Goal: Task Accomplishment & Management: Manage account settings

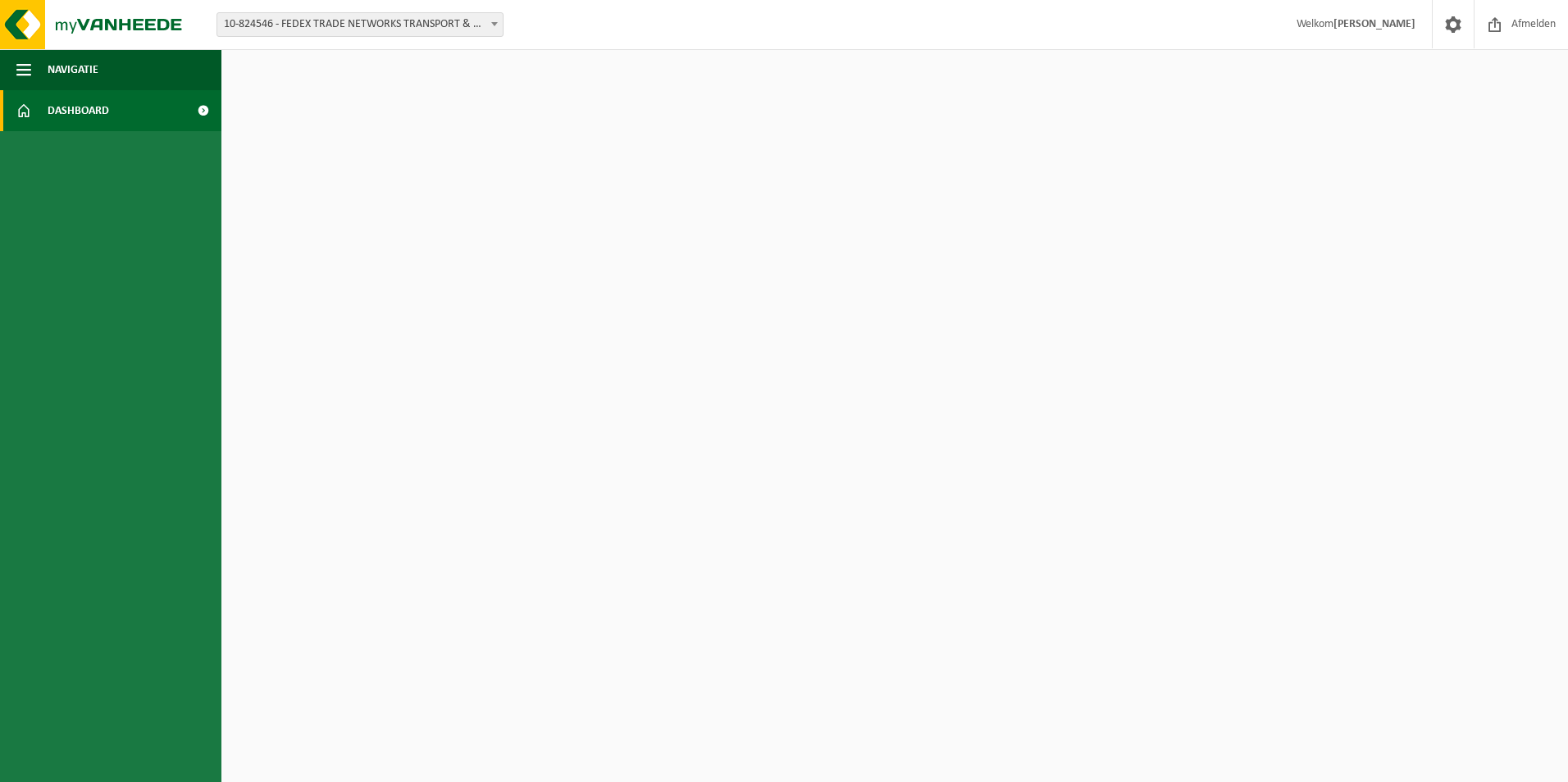
click at [108, 108] on span "Dashboard" at bounding box center [78, 111] width 62 height 41
click at [488, 17] on span at bounding box center [494, 23] width 16 height 22
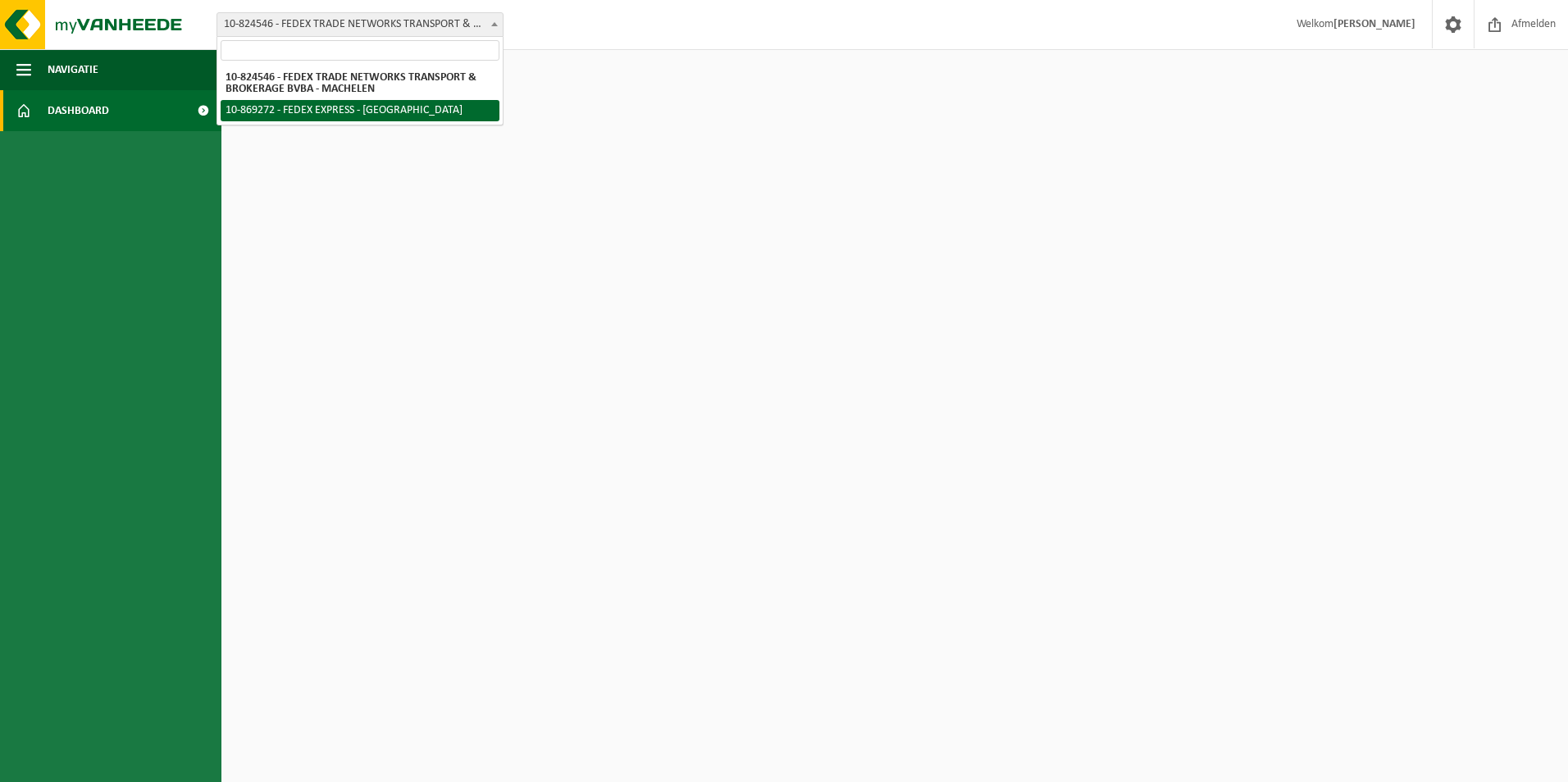
select select "169937"
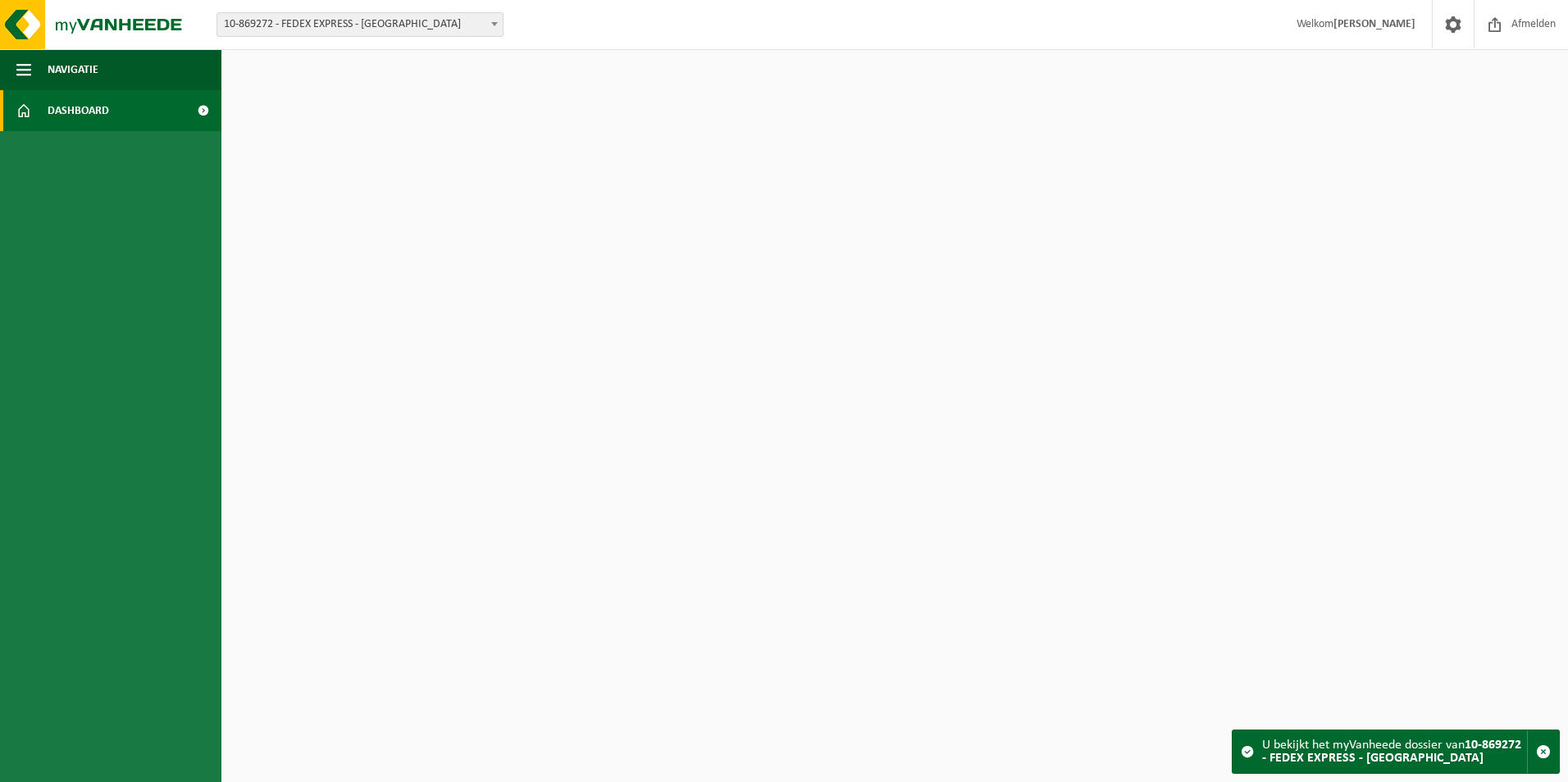
drag, startPoint x: 1351, startPoint y: 750, endPoint x: 1255, endPoint y: 756, distance: 96.2
click at [1352, 750] on strong "10-869272 - FEDEX EXPRESS - [GEOGRAPHIC_DATA]" at bounding box center [1391, 752] width 259 height 27
click at [206, 112] on span at bounding box center [203, 111] width 37 height 41
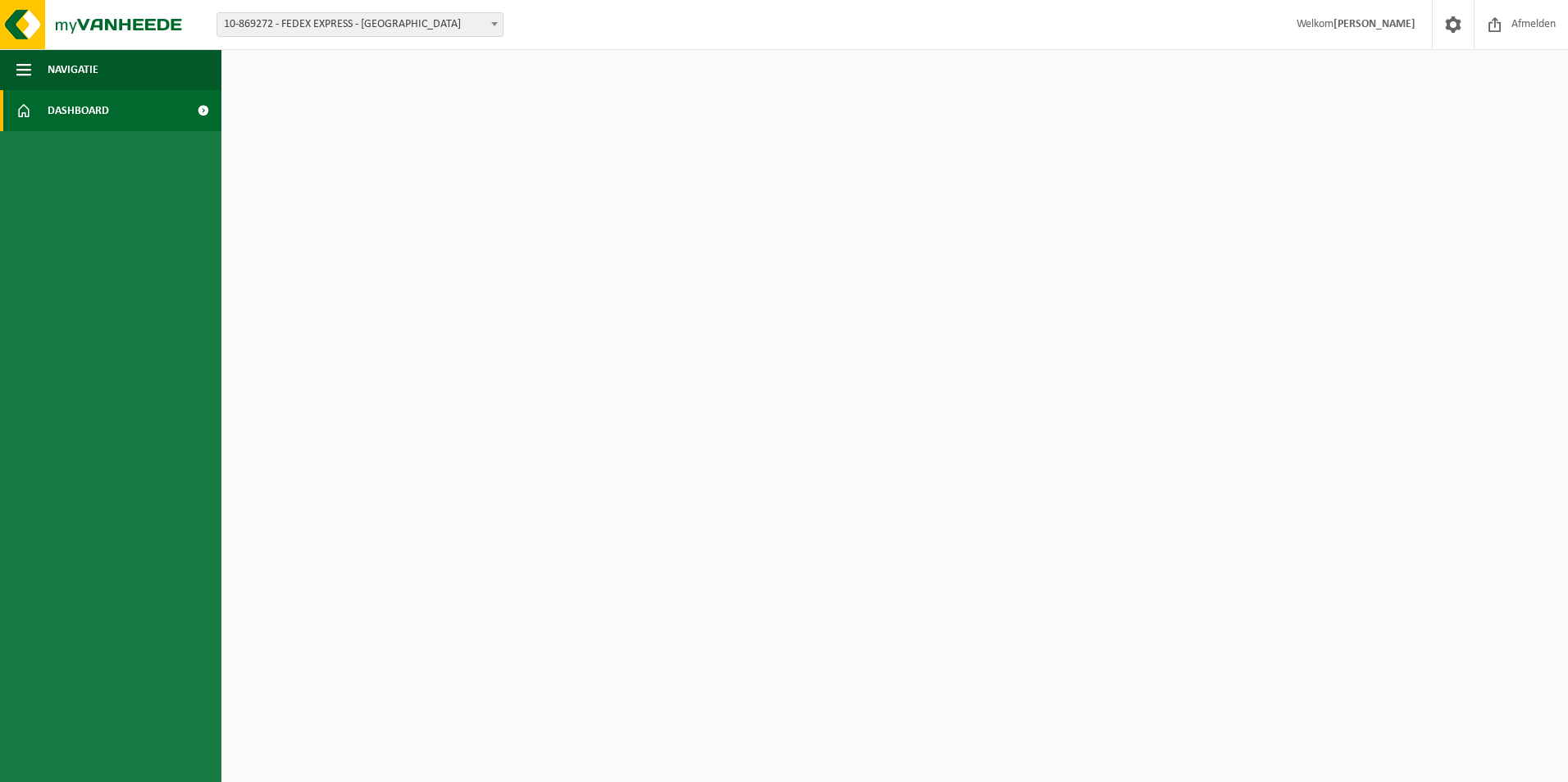
click at [78, 110] on span "Dashboard" at bounding box center [78, 111] width 62 height 41
click at [33, 66] on button "Navigatie" at bounding box center [110, 70] width 221 height 41
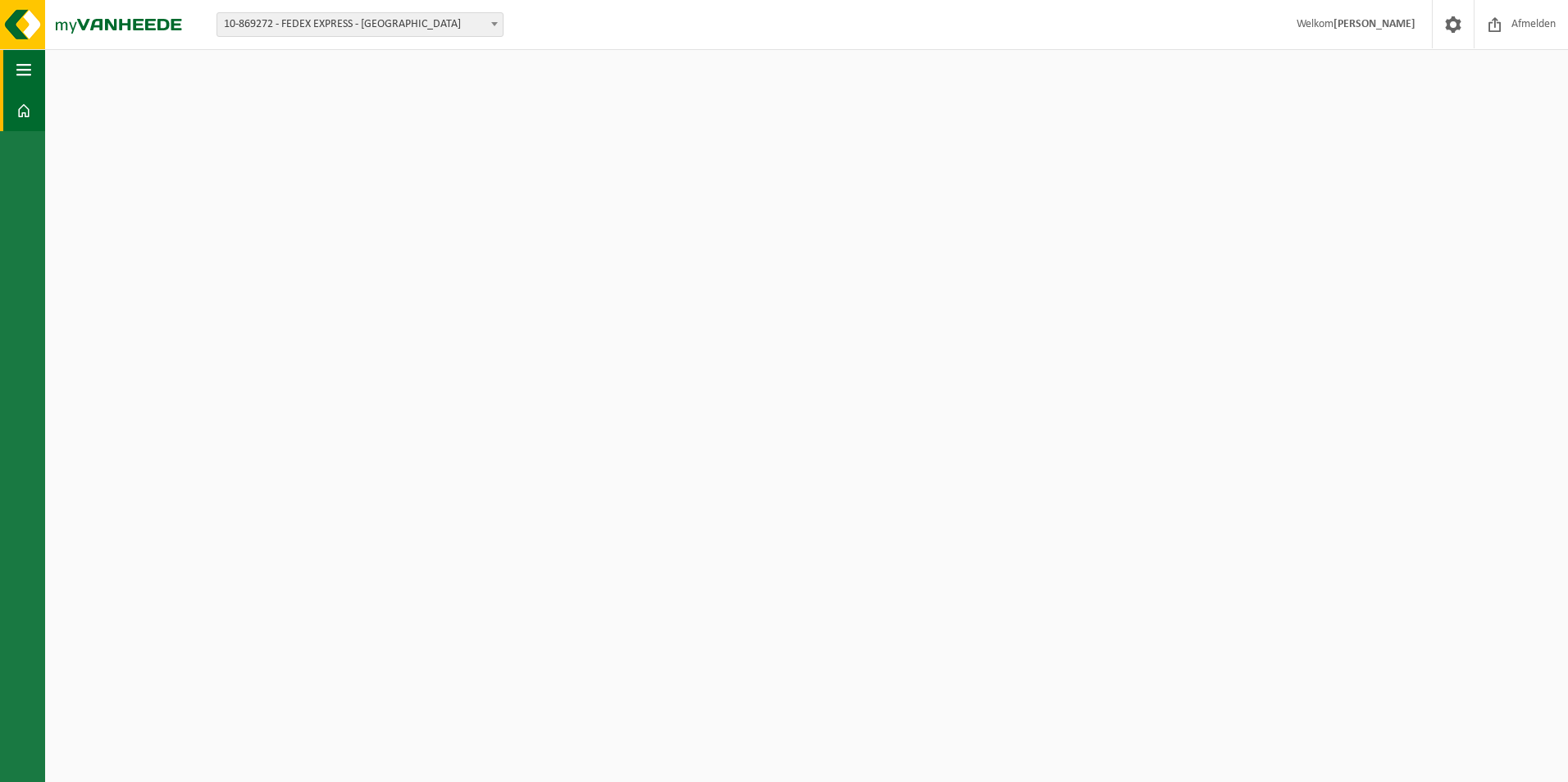
click at [25, 70] on span "button" at bounding box center [23, 70] width 15 height 41
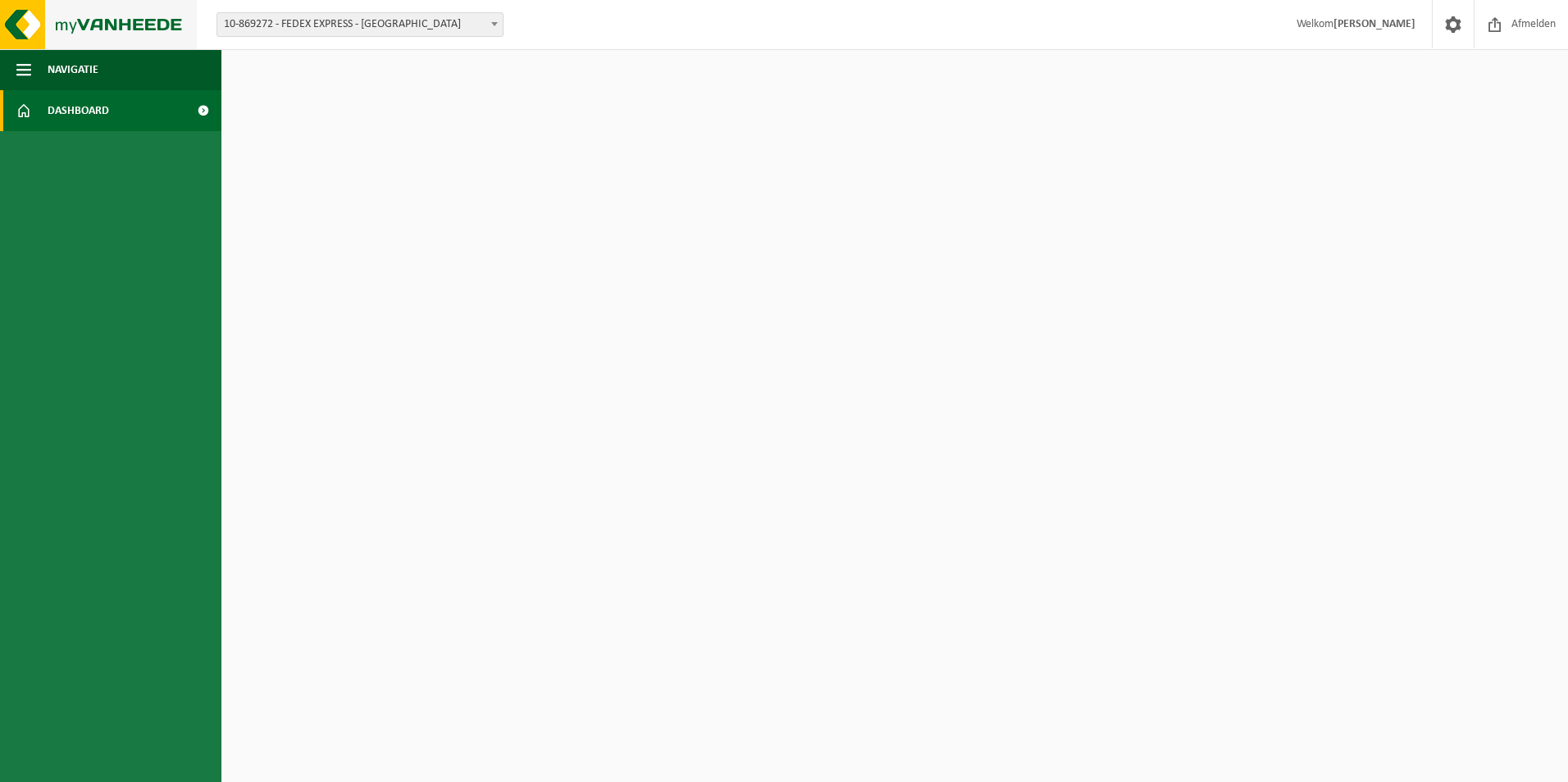
click at [110, 19] on img at bounding box center [98, 24] width 197 height 49
click at [118, 114] on link "Dashboard" at bounding box center [110, 111] width 221 height 41
click at [326, 34] on span "10-869272 - FEDEX EXPRESS - [GEOGRAPHIC_DATA]" at bounding box center [360, 24] width 286 height 23
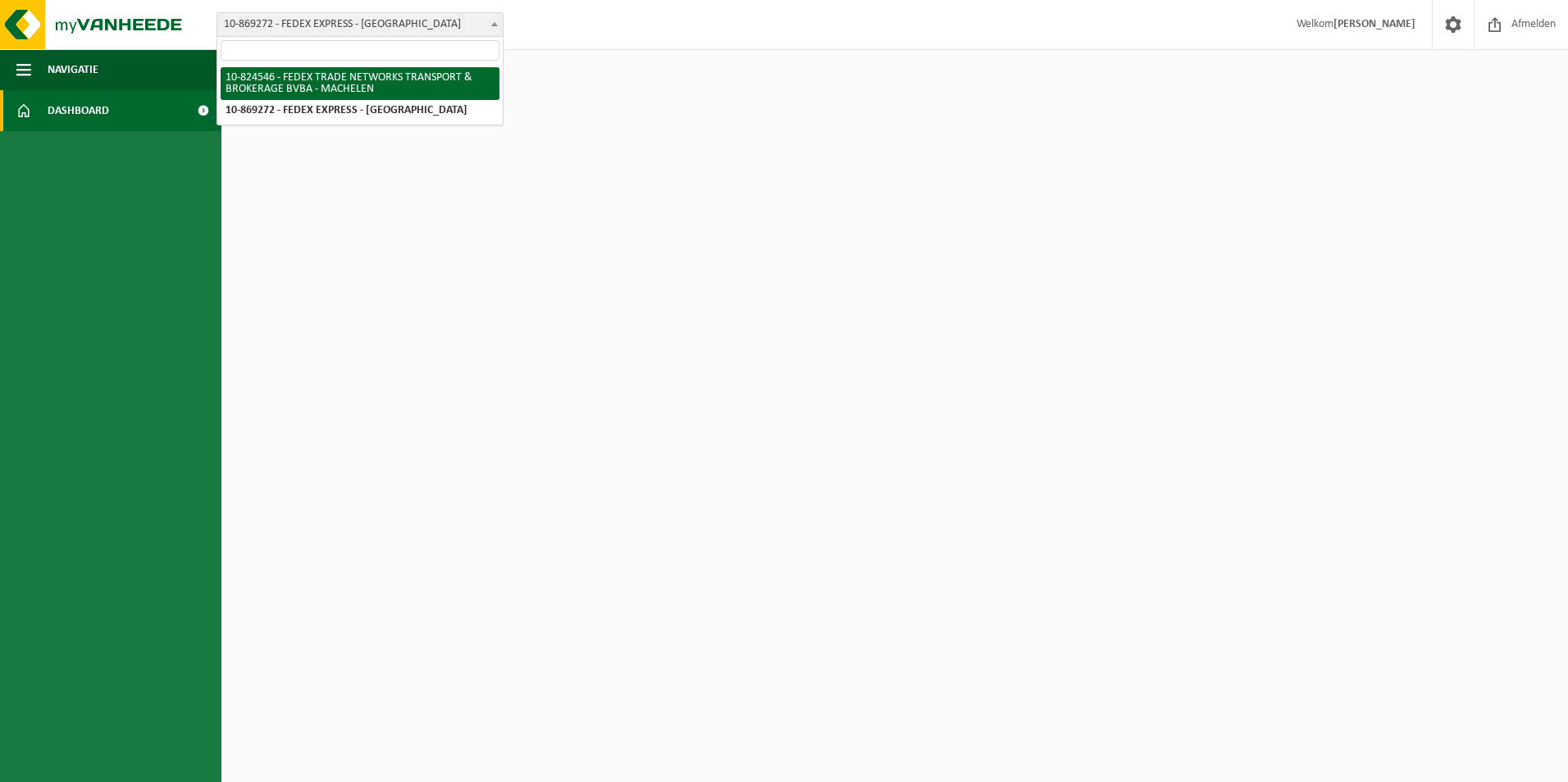
select select "167868"
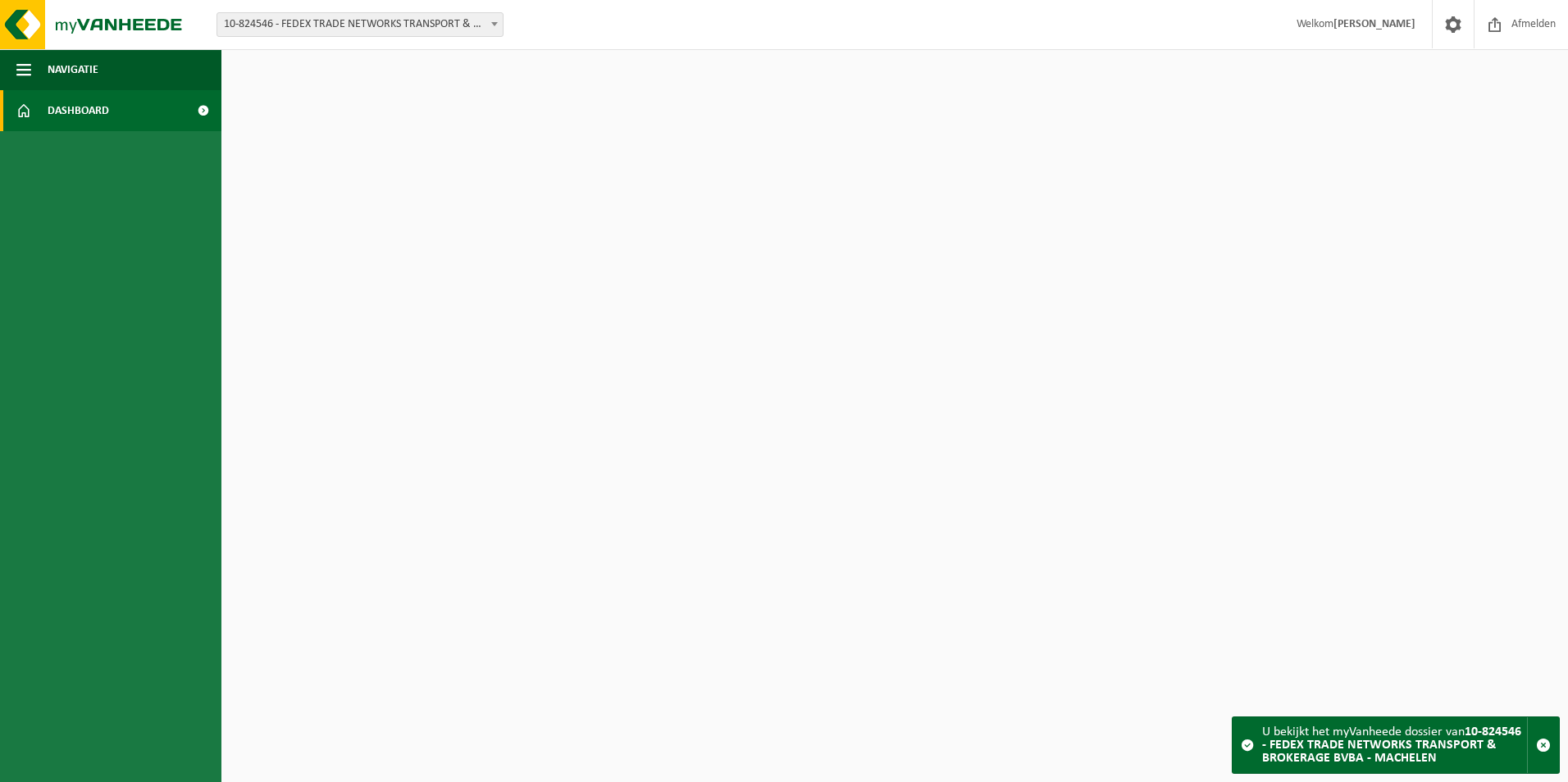
click at [1397, 28] on strong "[PERSON_NAME]" at bounding box center [1374, 24] width 82 height 12
click at [132, 24] on img at bounding box center [98, 24] width 197 height 49
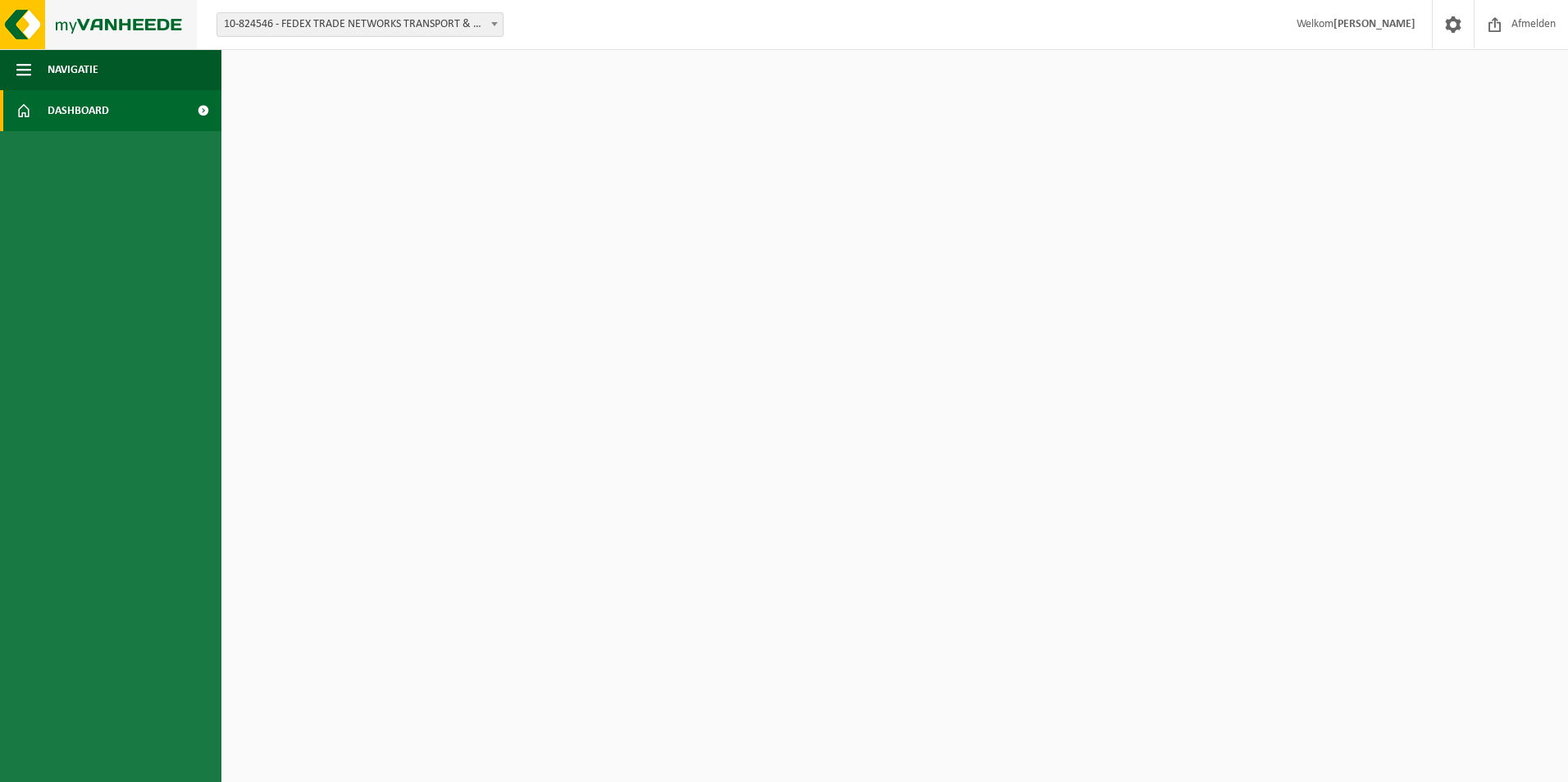
click at [9, 22] on img at bounding box center [98, 24] width 197 height 49
click at [19, 77] on span "button" at bounding box center [23, 70] width 15 height 41
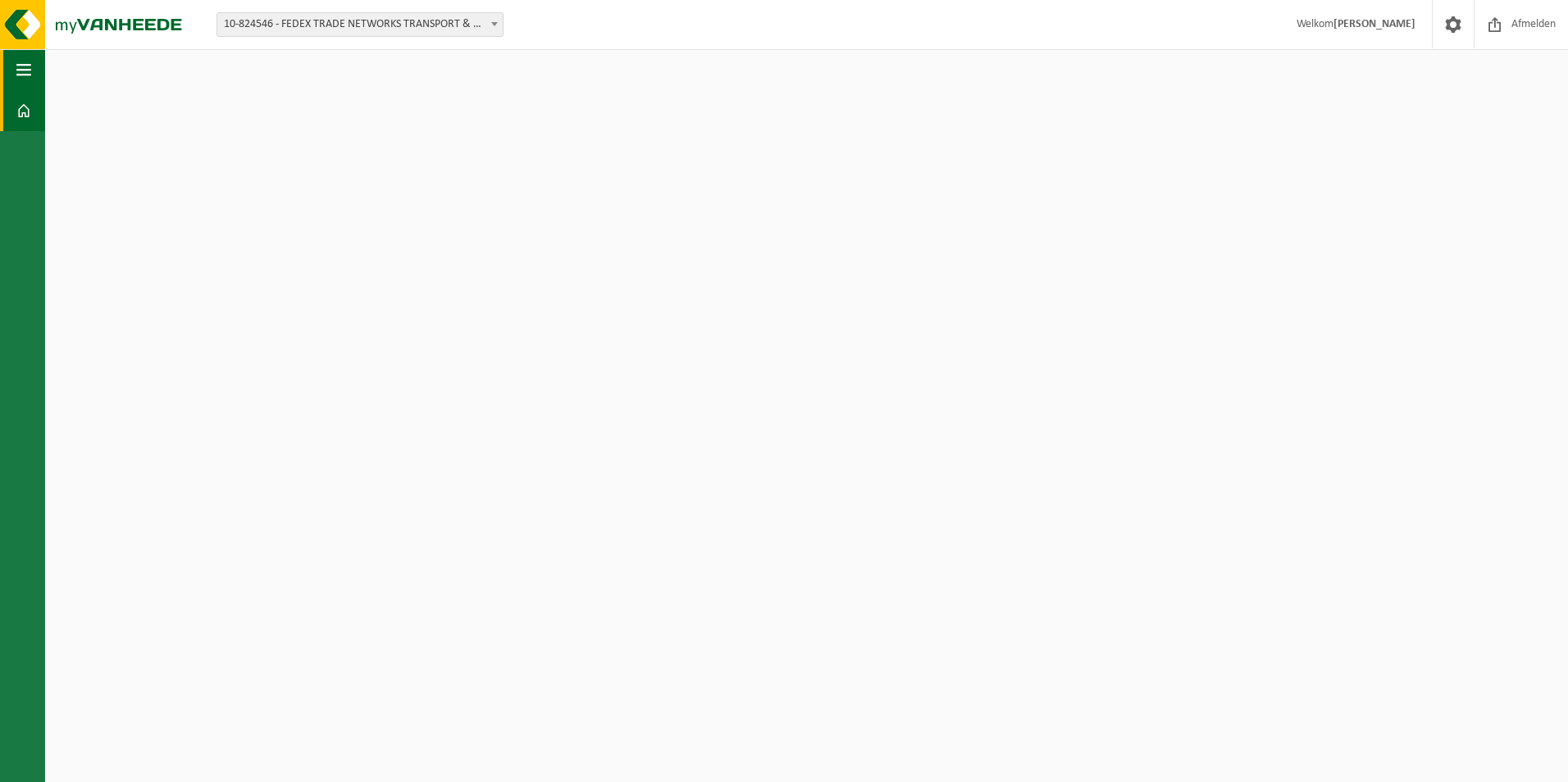
click at [22, 84] on span "button" at bounding box center [23, 70] width 15 height 41
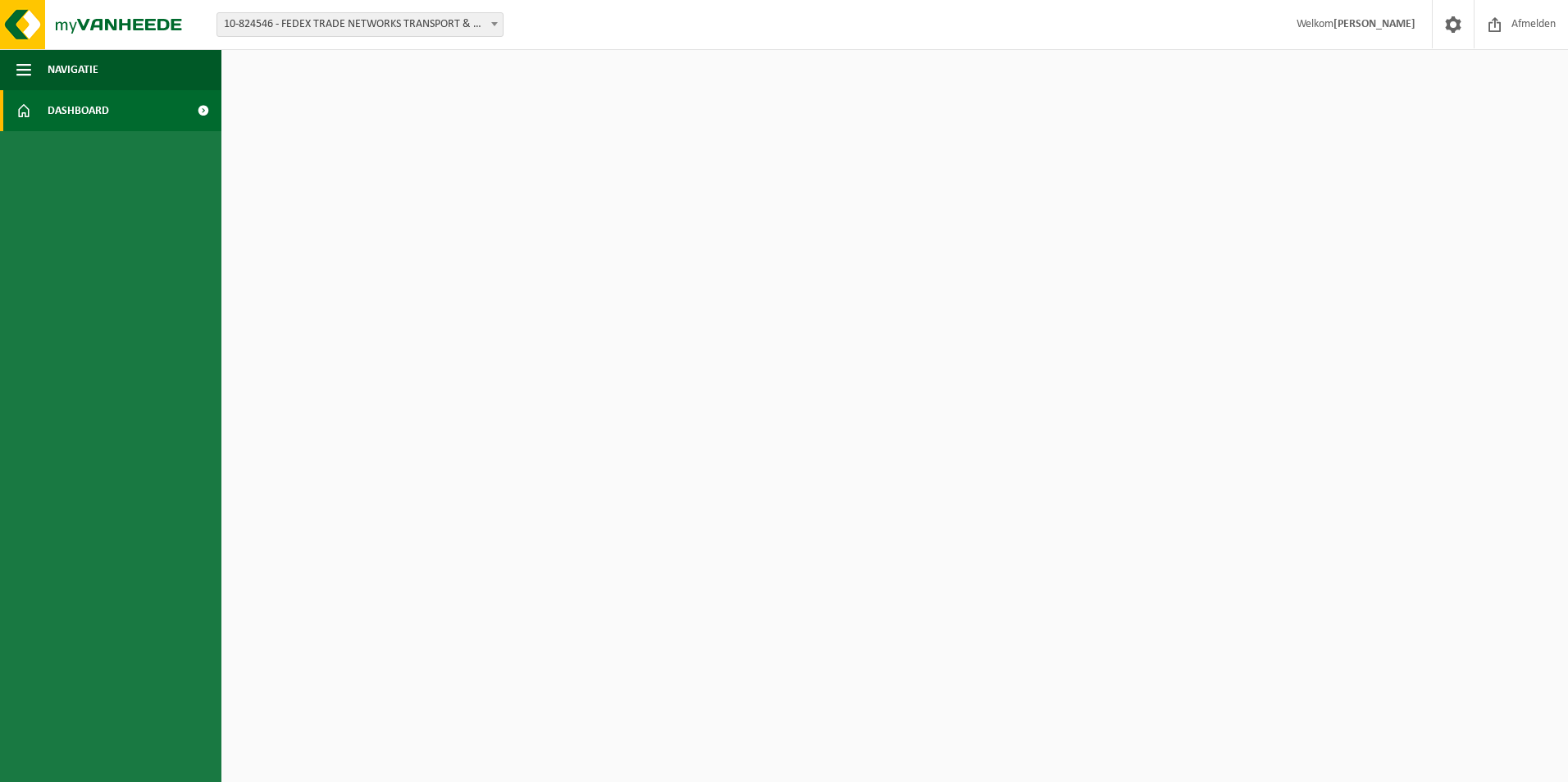
click at [203, 111] on span at bounding box center [203, 111] width 37 height 41
